Goal: Task Accomplishment & Management: Use online tool/utility

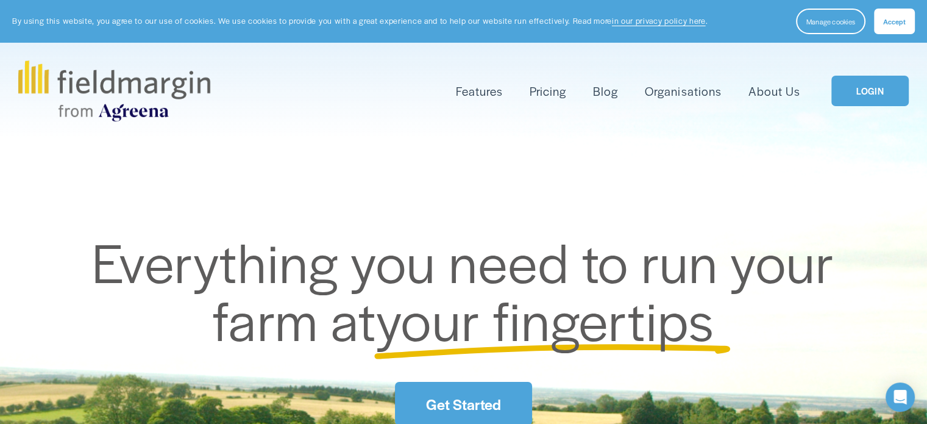
drag, startPoint x: 0, startPoint y: 0, endPoint x: 870, endPoint y: 59, distance: 872.3
click at [870, 53] on div "Skip to Content Features Mapping" at bounding box center [463, 91] width 927 height 96
click at [889, 16] on span "Accept" at bounding box center [894, 21] width 23 height 10
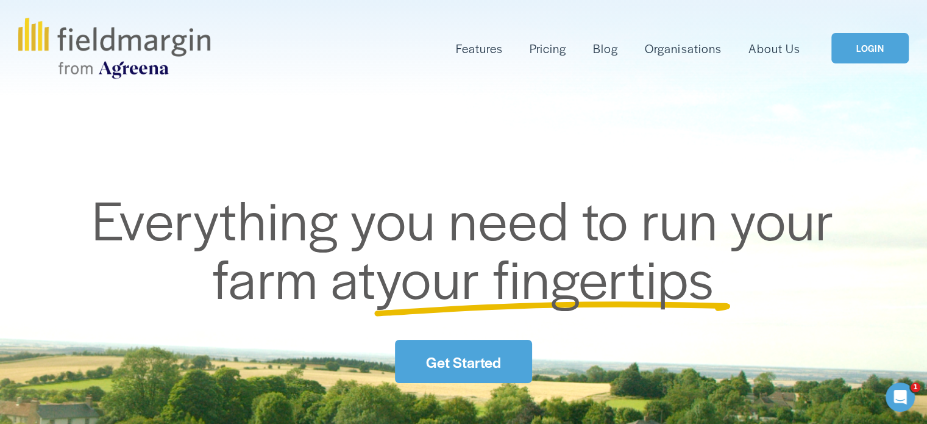
click at [875, 53] on link "LOGIN" at bounding box center [869, 48] width 77 height 31
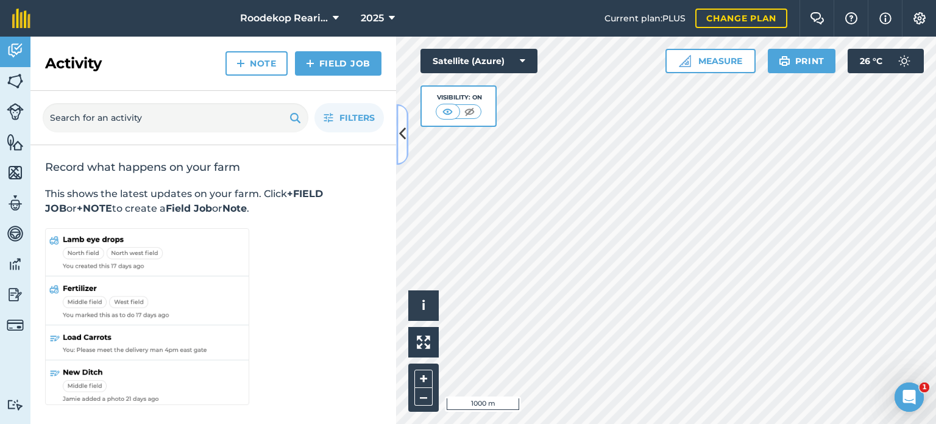
click at [400, 146] on button at bounding box center [402, 134] width 12 height 61
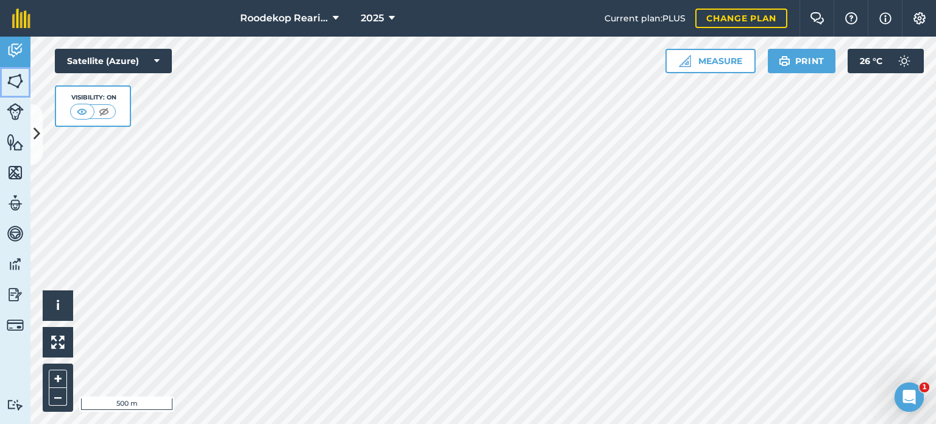
click at [14, 80] on img at bounding box center [15, 81] width 17 height 18
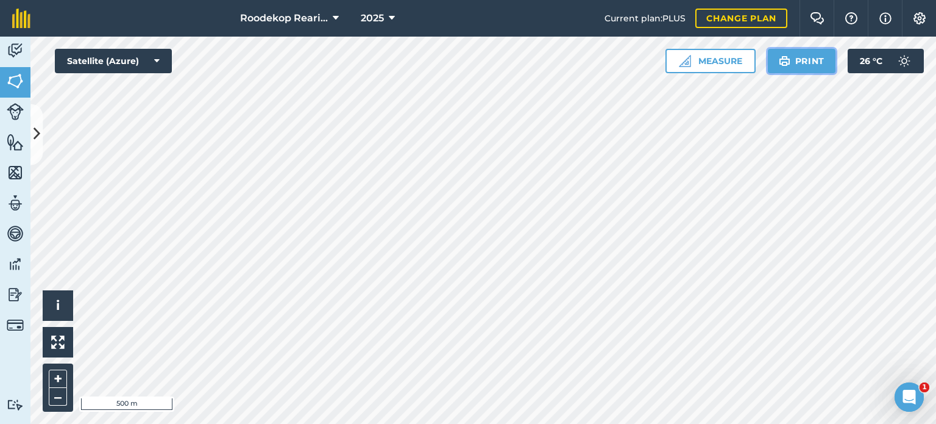
click at [793, 58] on button "Print" at bounding box center [802, 61] width 68 height 24
click at [808, 67] on button "Print" at bounding box center [802, 61] width 68 height 24
click at [801, 73] on button "Print" at bounding box center [802, 61] width 68 height 24
click at [936, 423] on html "Roodekop Rearing 2025 Current plan : PLUS Change plan Farm Chat Help Info Setti…" at bounding box center [468, 212] width 936 height 424
click at [795, 68] on button "Print" at bounding box center [802, 61] width 68 height 24
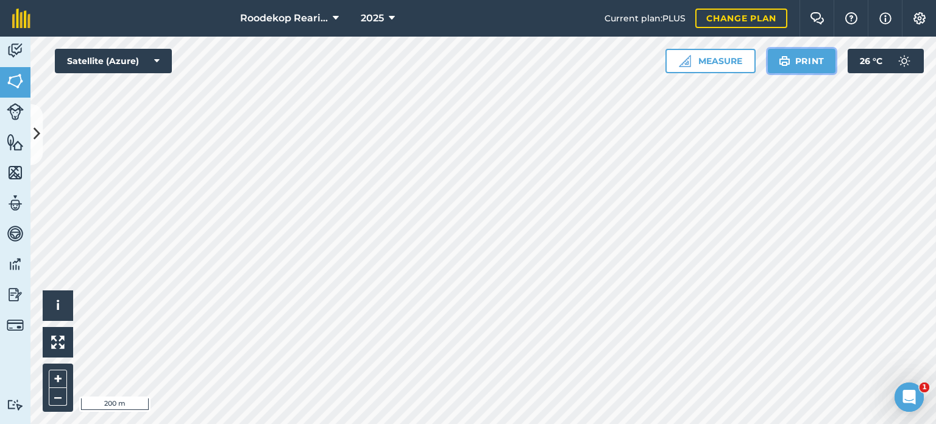
click at [817, 55] on button "Print" at bounding box center [802, 61] width 68 height 24
